Goal: Transaction & Acquisition: Purchase product/service

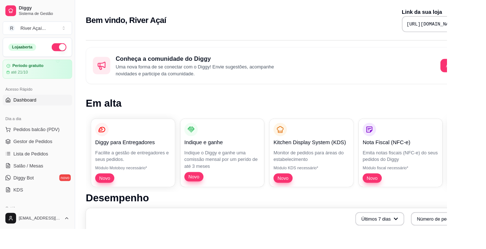
click at [50, 145] on button "Pedidos balcão (PDV)" at bounding box center [40, 141] width 75 height 12
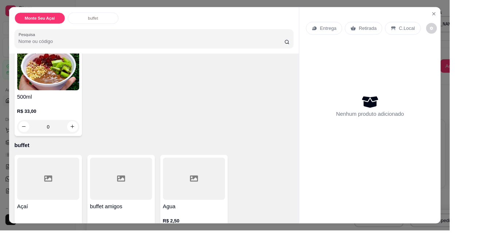
scroll to position [85, 0]
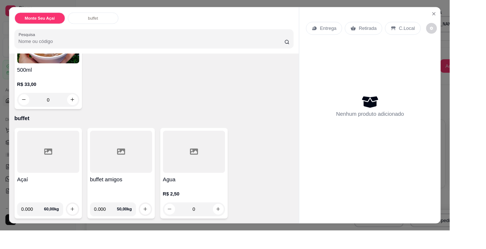
click at [40, 224] on input "0.000" at bounding box center [35, 226] width 25 height 15
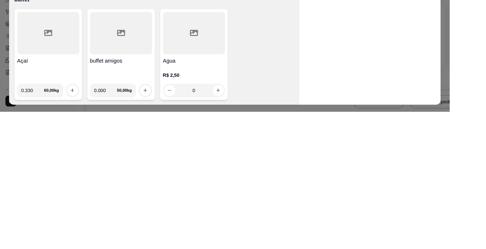
type input "0.330"
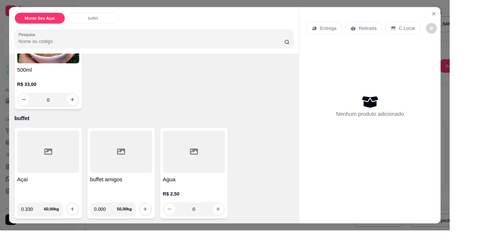
click at [78, 101] on div "0" at bounding box center [52, 108] width 67 height 15
click at [105, 193] on h4 "buffet amigos" at bounding box center [130, 194] width 67 height 9
click at [82, 220] on div at bounding box center [78, 226] width 15 height 15
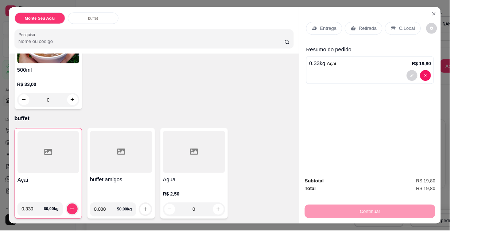
click at [78, 226] on icon "increase-product-quantity" at bounding box center [77, 225] width 5 height 5
click at [431, 36] on div "C.Local" at bounding box center [435, 31] width 38 height 14
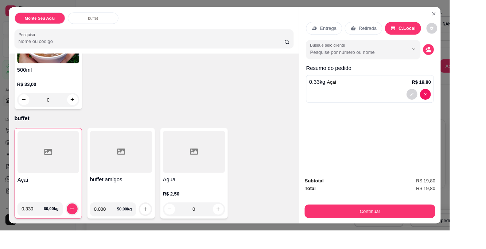
click at [401, 59] on input "Busque pelo cliente" at bounding box center [382, 56] width 94 height 7
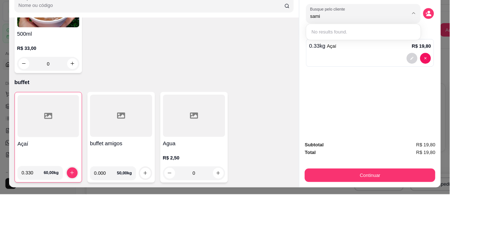
type input "sam"
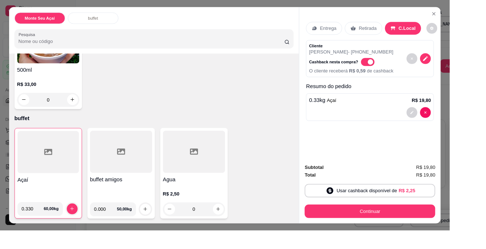
click at [374, 34] on div "Retirada" at bounding box center [392, 31] width 40 height 14
click at [424, 33] on icon at bounding box center [425, 31] width 6 height 6
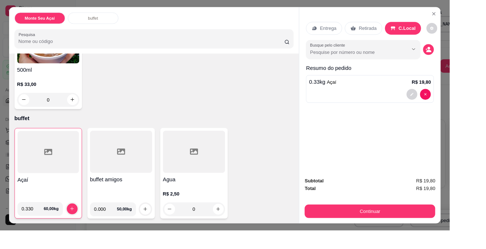
click at [445, 61] on div "Busque pelo cliente" at bounding box center [391, 53] width 123 height 20
click at [44, 227] on input "0.330" at bounding box center [35, 226] width 24 height 15
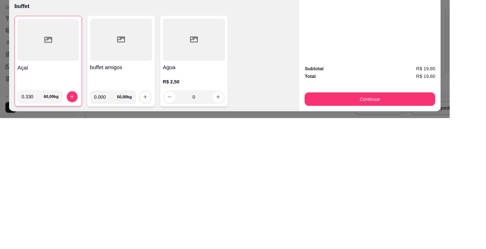
click at [39, 227] on input "0.330" at bounding box center [35, 226] width 24 height 15
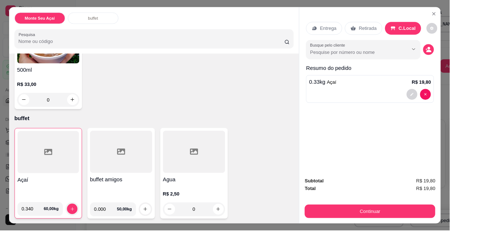
click at [77, 102] on div "0" at bounding box center [52, 108] width 67 height 15
click at [406, 130] on div "Entrega Retirada C.Local Busque pelo cliente Resumo do pedido 0.33 kg Açaí R$ 1…" at bounding box center [399, 97] width 153 height 178
click at [77, 221] on button "increase-product-quantity" at bounding box center [78, 226] width 12 height 12
click at [45, 224] on input "0.340" at bounding box center [35, 226] width 24 height 15
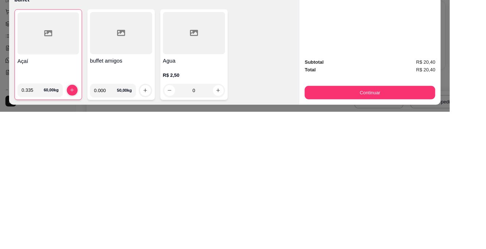
type input "0.335"
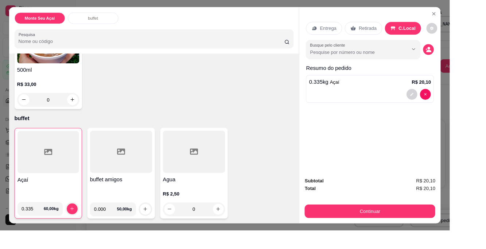
click at [76, 101] on div "0" at bounding box center [52, 108] width 67 height 15
click at [427, 104] on div at bounding box center [400, 102] width 132 height 12
click at [82, 219] on div at bounding box center [78, 226] width 15 height 15
click at [82, 229] on button "increase-product-quantity" at bounding box center [78, 226] width 12 height 12
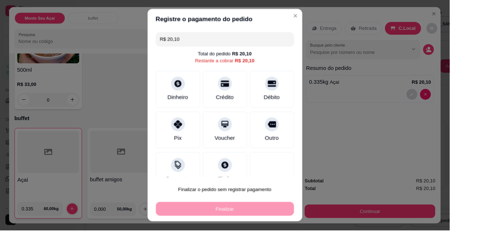
click at [418, 230] on div "Registre o pagamento do pedido R$ 20,10 Total do pedido R$ 20,10 Restante a cob…" at bounding box center [242, 124] width 497 height 255
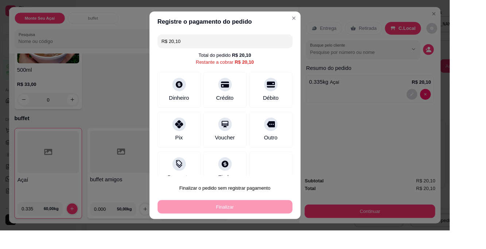
click at [198, 96] on div "Dinheiro" at bounding box center [193, 97] width 47 height 39
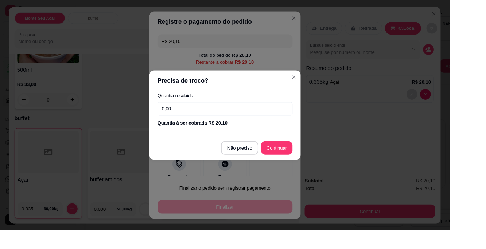
click at [264, 114] on input "0,00" at bounding box center [243, 117] width 146 height 15
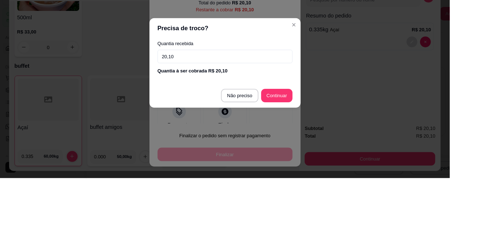
type input "20,10"
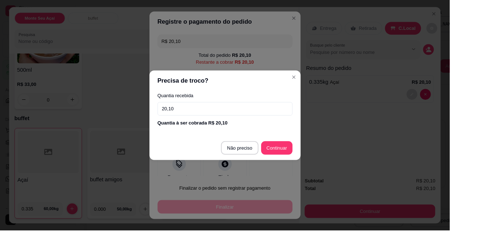
click at [297, 104] on label "Quantia recebida" at bounding box center [243, 103] width 146 height 5
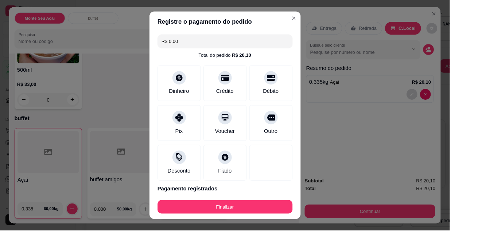
click at [300, 163] on div at bounding box center [292, 176] width 47 height 39
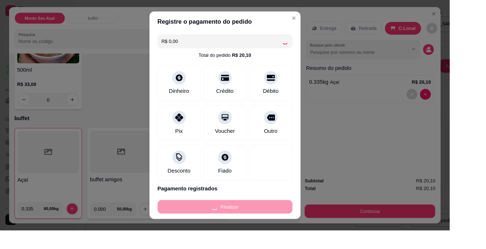
click at [280, 221] on div "Finalizar" at bounding box center [243, 223] width 146 height 15
type input "-R$ 20,10"
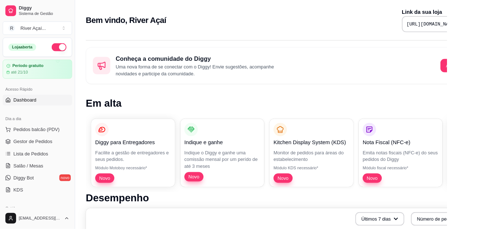
click at [55, 140] on span "Pedidos balcão (PDV)" at bounding box center [40, 140] width 50 height 7
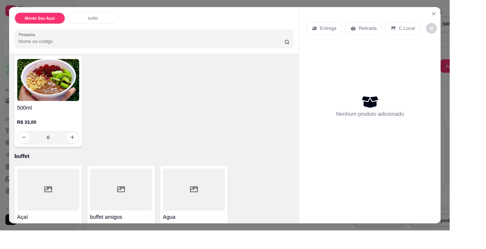
scroll to position [85, 0]
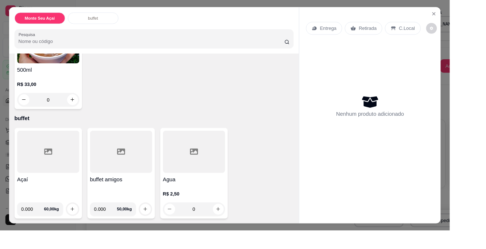
click at [44, 227] on input "0.000" at bounding box center [35, 226] width 25 height 15
type input "0.250"
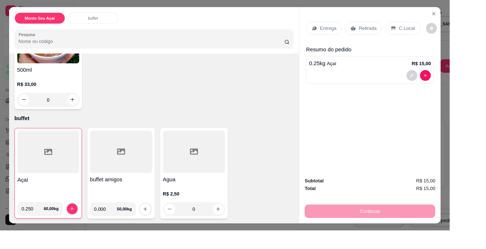
click at [79, 224] on icon "increase-product-quantity" at bounding box center [77, 225] width 5 height 5
click at [431, 28] on p "C.Local" at bounding box center [439, 30] width 17 height 7
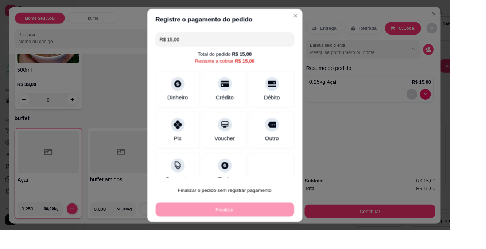
click at [417, 224] on div "Registre o pagamento do pedido R$ 15,00 Total do pedido R$ 15,00 Restante a cob…" at bounding box center [242, 125] width 499 height 256
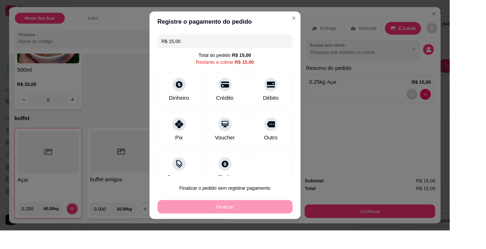
click at [197, 98] on div "Dinheiro" at bounding box center [193, 97] width 47 height 39
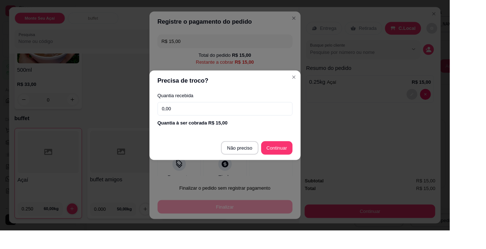
click at [243, 120] on input "0,00" at bounding box center [243, 117] width 146 height 15
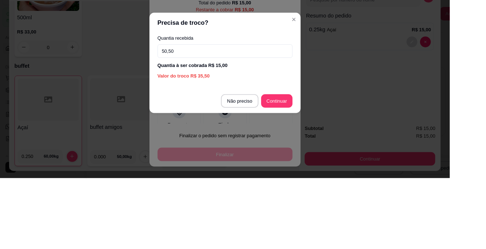
type input "50,50"
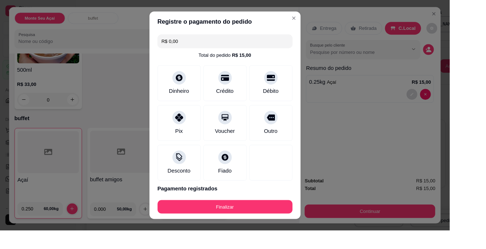
click at [303, 108] on div "Débito" at bounding box center [292, 90] width 47 height 39
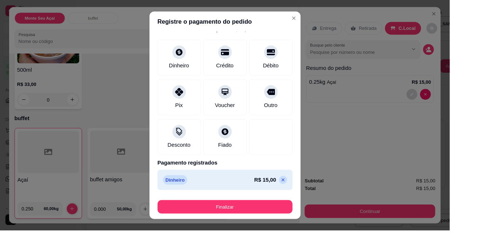
click at [305, 194] on icon at bounding box center [305, 194] width 3 height 3
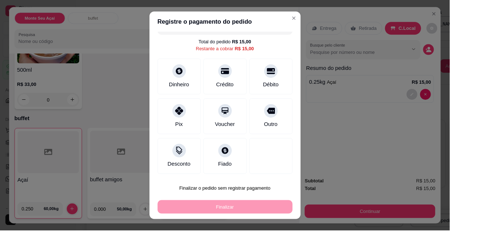
scroll to position [0, 0]
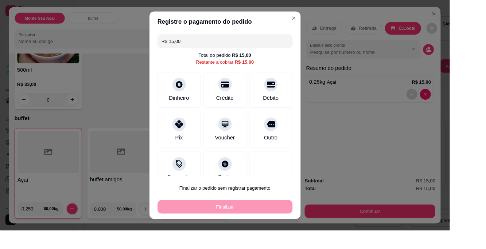
click at [275, 46] on input "R$ 15,00" at bounding box center [242, 44] width 137 height 15
type input "R$ 15,00"
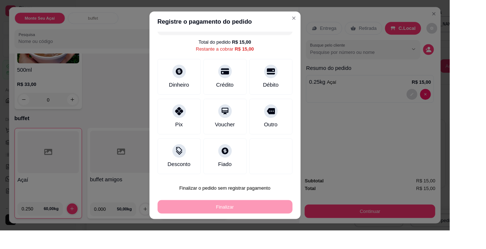
scroll to position [15, 0]
click at [192, 80] on div at bounding box center [193, 77] width 15 height 15
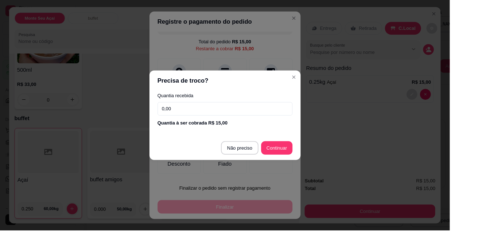
click at [246, 116] on input "0,00" at bounding box center [243, 117] width 146 height 15
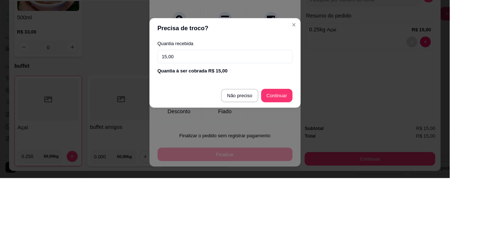
type input "15,00"
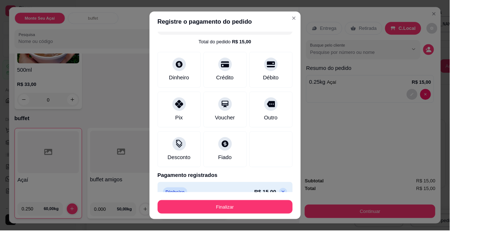
click at [302, 93] on div "Débito" at bounding box center [292, 75] width 47 height 39
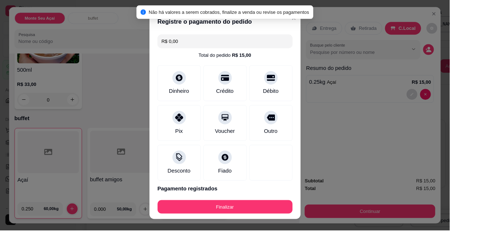
scroll to position [28, 0]
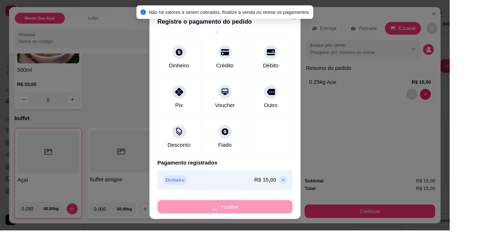
click at [280, 220] on div "Finalizar" at bounding box center [243, 223] width 146 height 15
type input "-R$ 15,00"
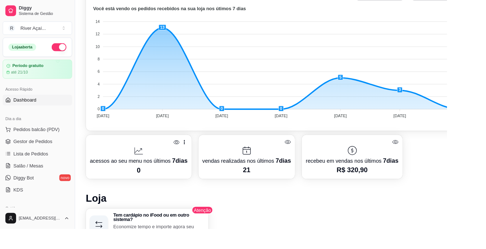
scroll to position [246, 0]
